Goal: Find specific page/section: Find specific page/section

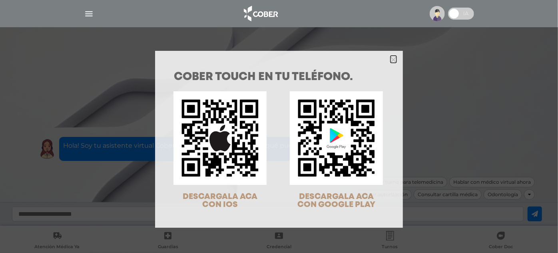
click at [392, 62] on icon "Close" at bounding box center [394, 60] width 6 height 6
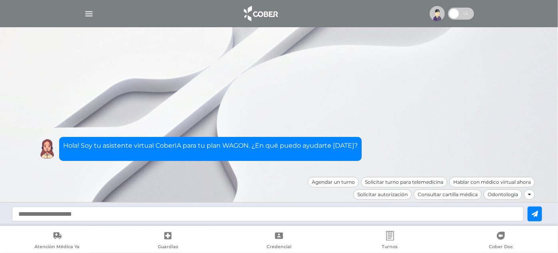
click at [87, 17] on img "button" at bounding box center [89, 14] width 10 height 10
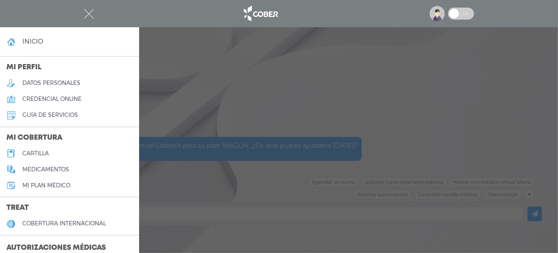
click at [63, 118] on h5 "guía de servicios" at bounding box center [50, 115] width 56 height 7
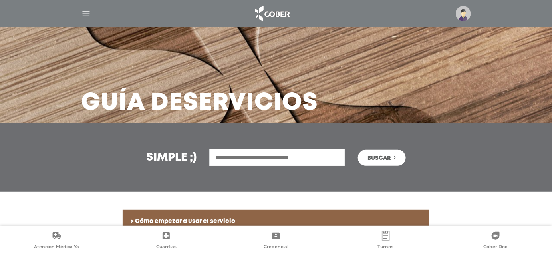
click at [314, 156] on input "text" at bounding box center [277, 157] width 136 height 17
click at [358, 149] on button "Buscar" at bounding box center [382, 157] width 48 height 16
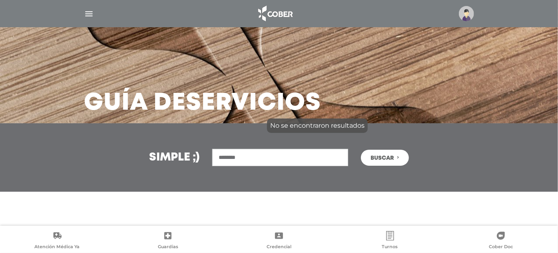
type input "********"
click at [361, 149] on button "Buscar" at bounding box center [385, 157] width 48 height 16
click at [390, 162] on button "Buscar" at bounding box center [385, 157] width 48 height 16
click at [88, 10] on img "button" at bounding box center [89, 14] width 10 height 10
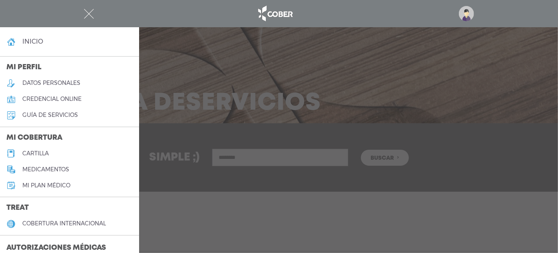
click at [59, 151] on link "cartilla" at bounding box center [69, 153] width 139 height 16
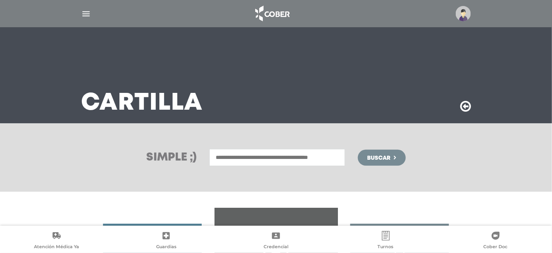
click at [290, 160] on input "text" at bounding box center [277, 157] width 136 height 17
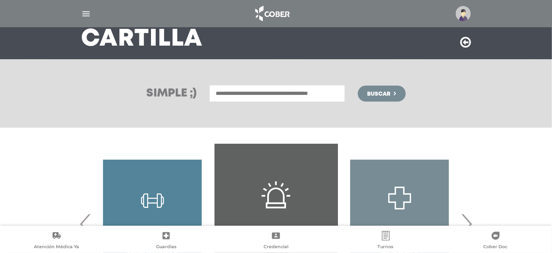
scroll to position [72, 0]
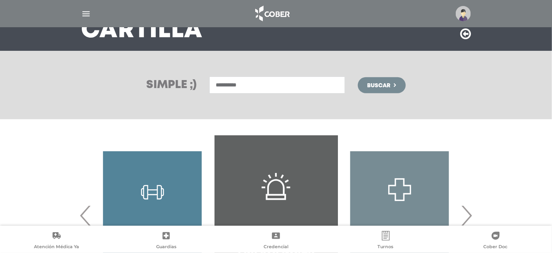
type input "**********"
click at [358, 77] on button "Buscar" at bounding box center [382, 85] width 48 height 16
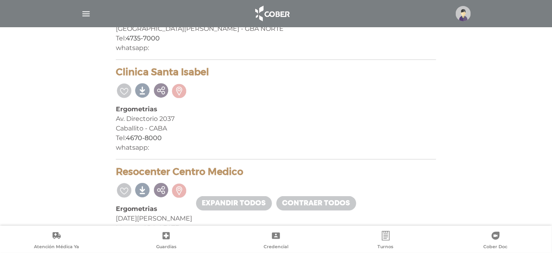
scroll to position [431, 0]
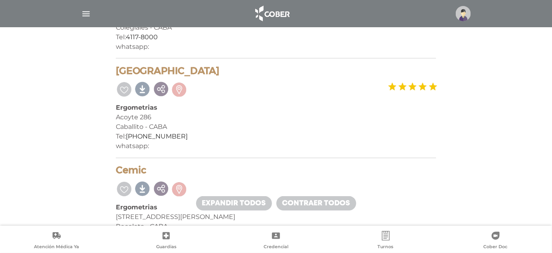
click at [133, 70] on h4 "[GEOGRAPHIC_DATA]" at bounding box center [276, 71] width 321 height 12
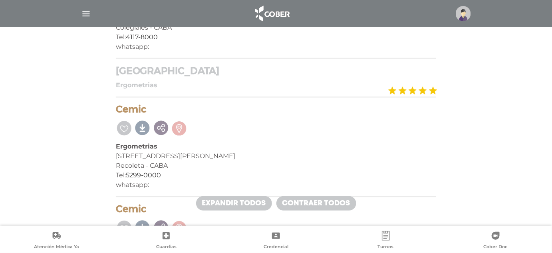
drag, startPoint x: 133, startPoint y: 70, endPoint x: 207, endPoint y: 65, distance: 73.7
click at [207, 65] on h4 "Centro Medico Deragopyan" at bounding box center [276, 71] width 321 height 12
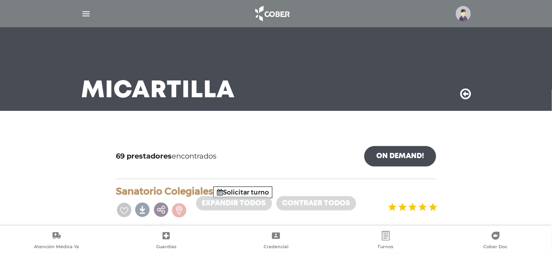
scroll to position [0, 0]
